Goal: Navigation & Orientation: Find specific page/section

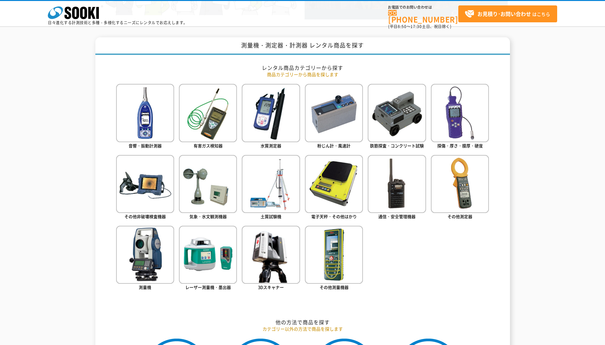
scroll to position [255, 0]
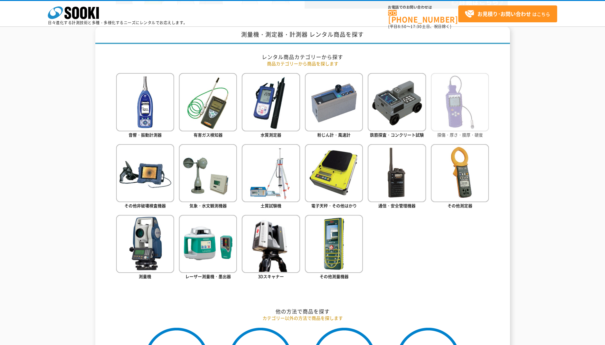
click at [448, 135] on span "探傷・厚さ・膜厚・硬度" at bounding box center [460, 135] width 46 height 6
click at [471, 170] on img at bounding box center [460, 173] width 58 height 58
